Goal: Task Accomplishment & Management: Use online tool/utility

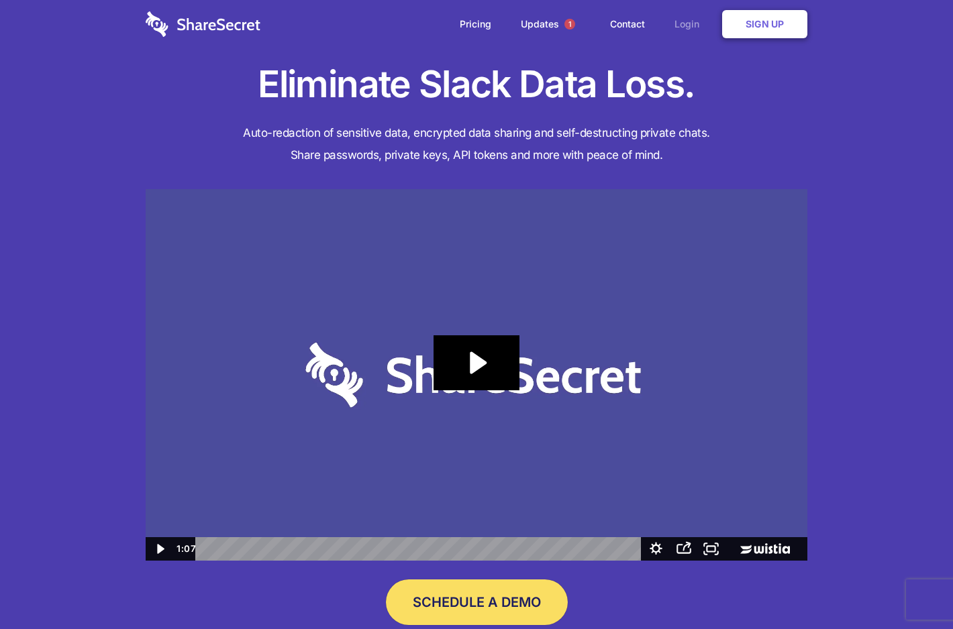
click at [689, 19] on link "Login" at bounding box center [690, 24] width 58 height 42
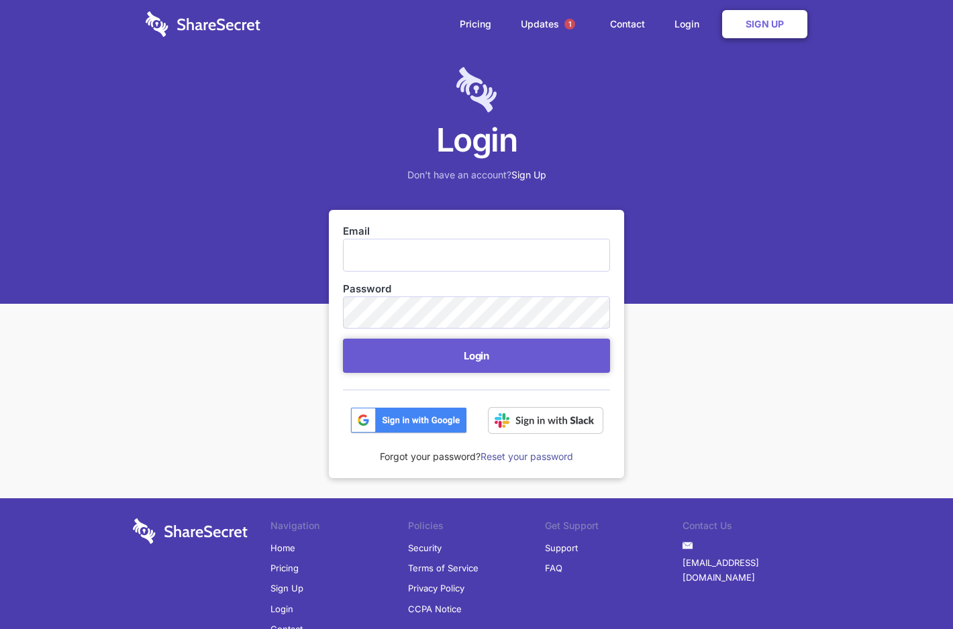
click at [454, 264] on input "Email" at bounding box center [476, 255] width 267 height 32
type input "[EMAIL_ADDRESS][DOMAIN_NAME]"
click at [343, 339] on button "Login" at bounding box center [476, 356] width 267 height 34
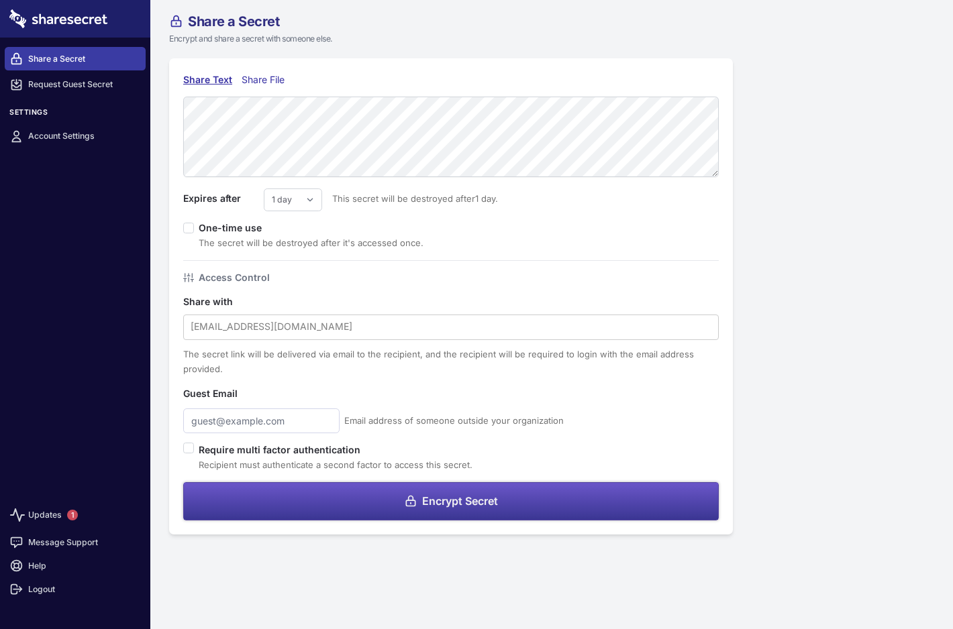
click at [368, 507] on button "Encrypt Secret" at bounding box center [450, 501] width 535 height 38
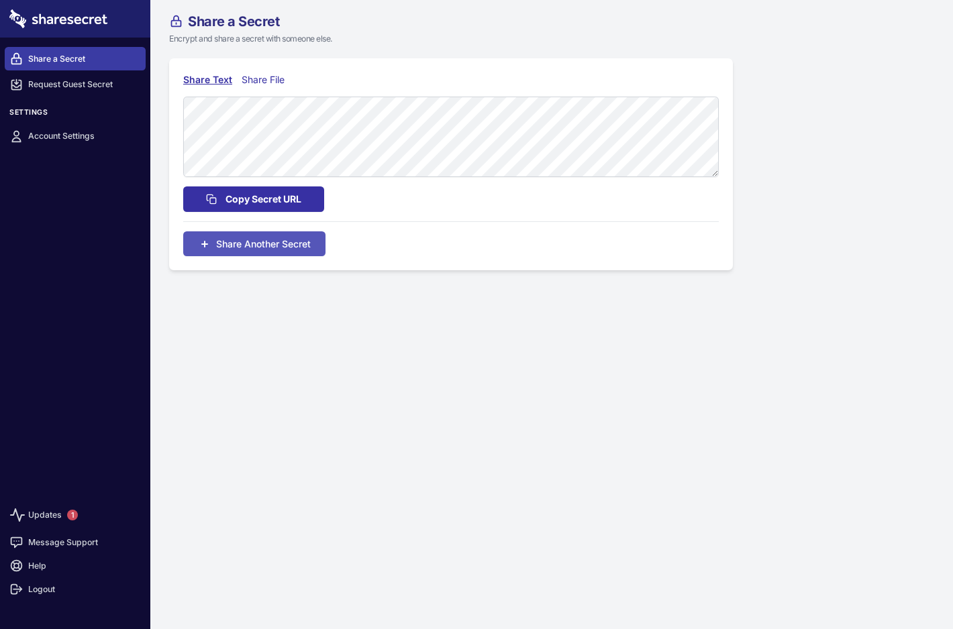
click at [246, 199] on span "Copy Secret URL" at bounding box center [263, 199] width 76 height 15
